Goal: Understand process/instructions: Learn about a topic

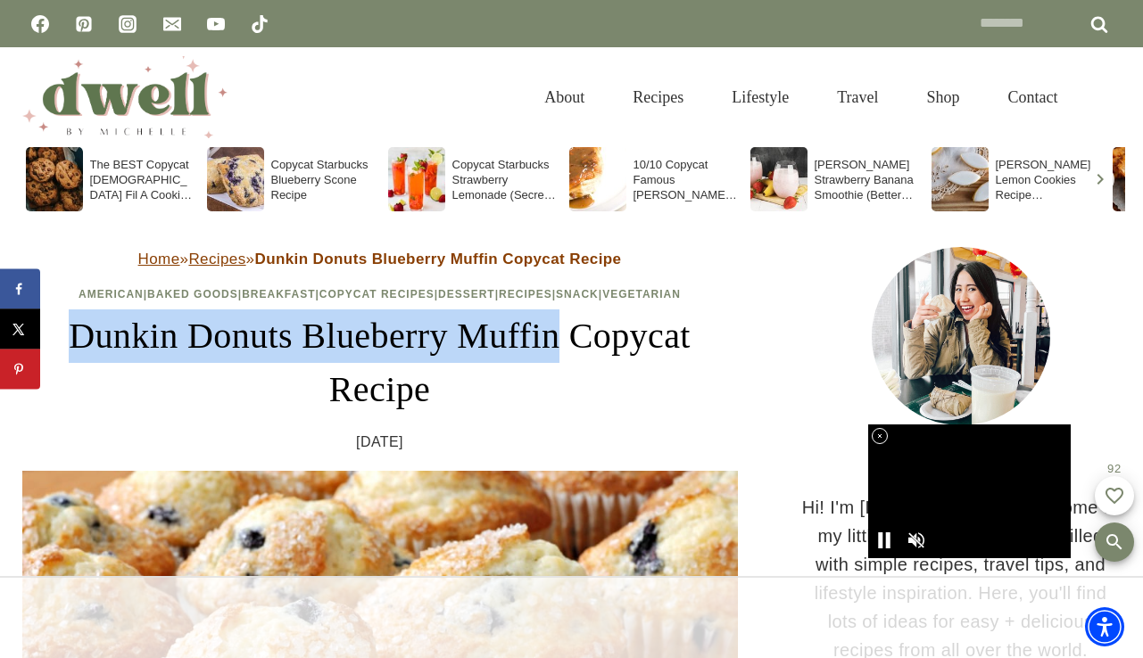
drag, startPoint x: 46, startPoint y: 353, endPoint x: 574, endPoint y: 362, distance: 528.2
click at [574, 362] on h1 "Dunkin Donuts Blueberry Muffin Copycat Recipe" at bounding box center [380, 363] width 716 height 107
copy h1 "Dunkin Donuts Blueberry Muffin"
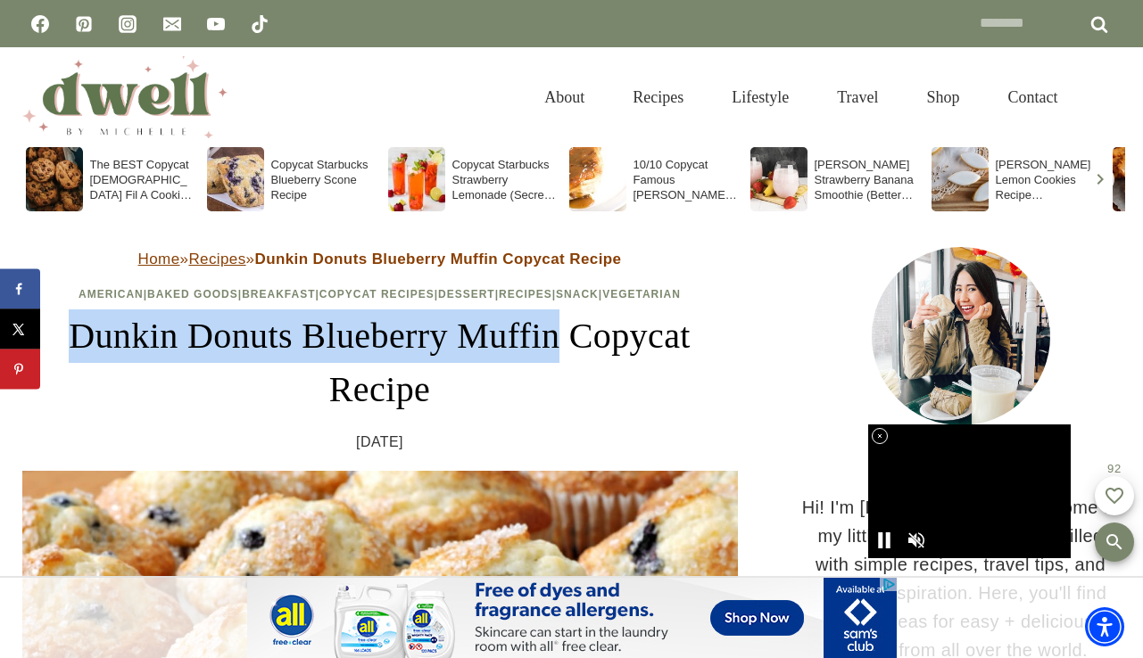
copy h1 "Dunkin Donuts Blueberry Muffin"
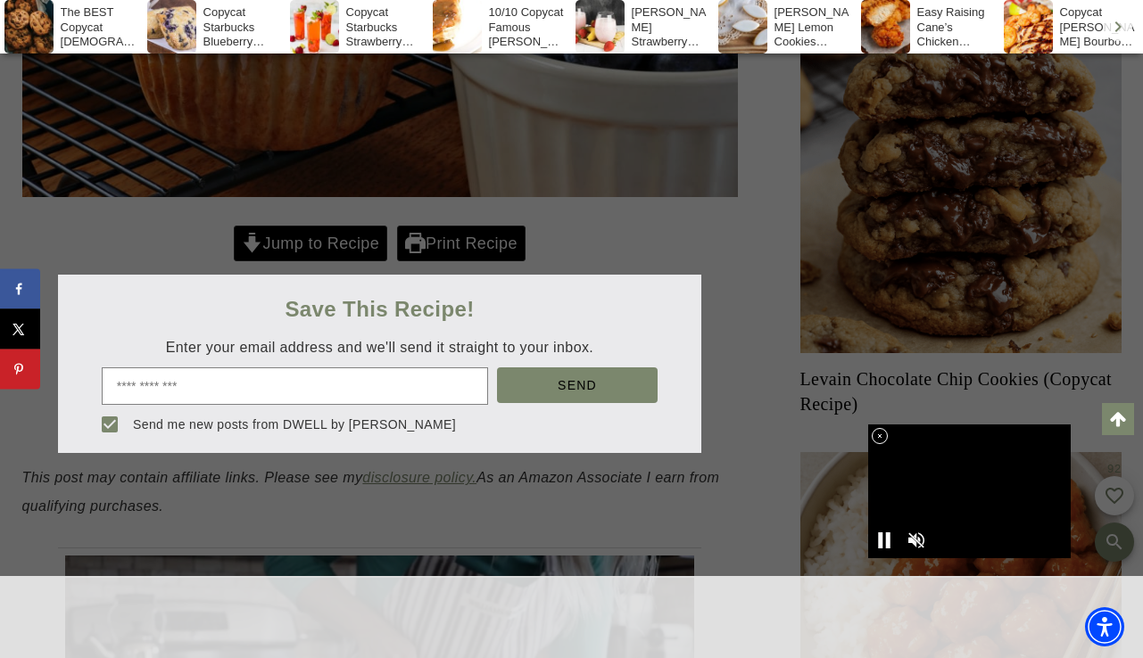
scroll to position [789, 0]
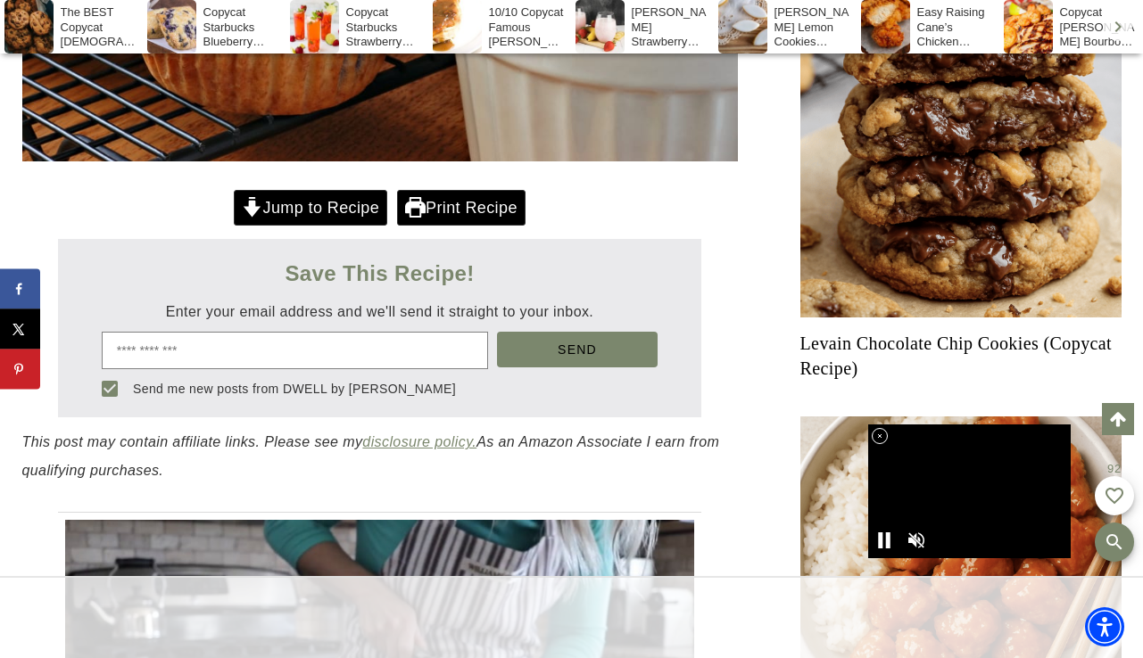
click at [458, 226] on link "Print Recipe" at bounding box center [461, 208] width 128 height 37
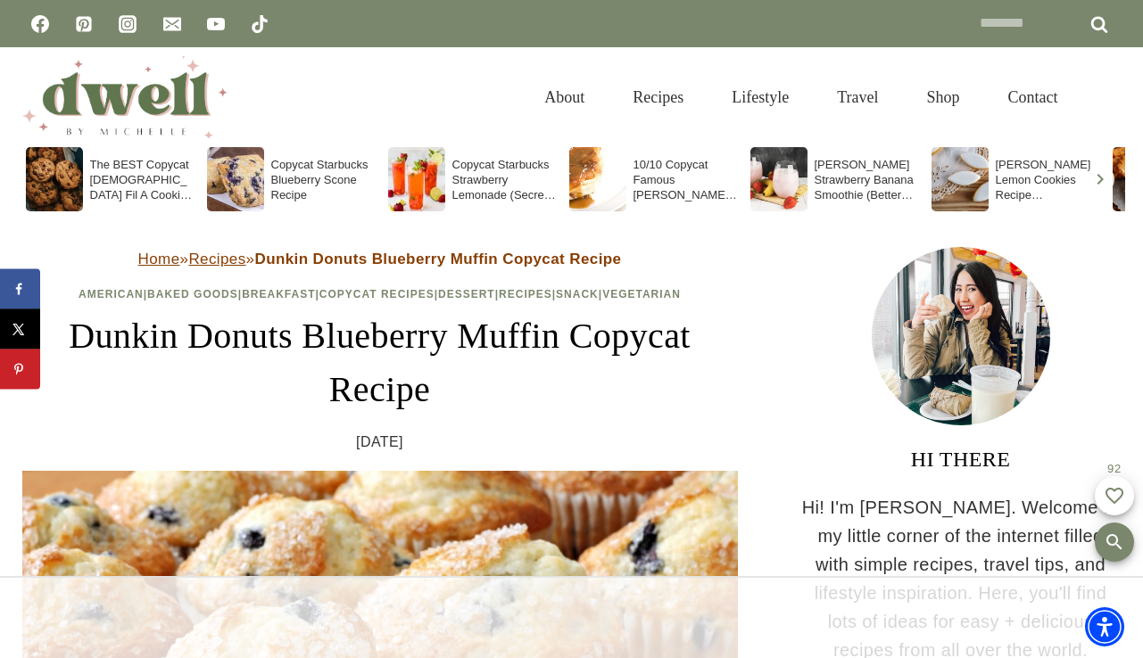
click at [125, 181] on div "The BEST Copycat [DEMOGRAPHIC_DATA] Fil A Cookie Recipe" at bounding box center [113, 179] width 174 height 64
